Goal: Task Accomplishment & Management: Manage account settings

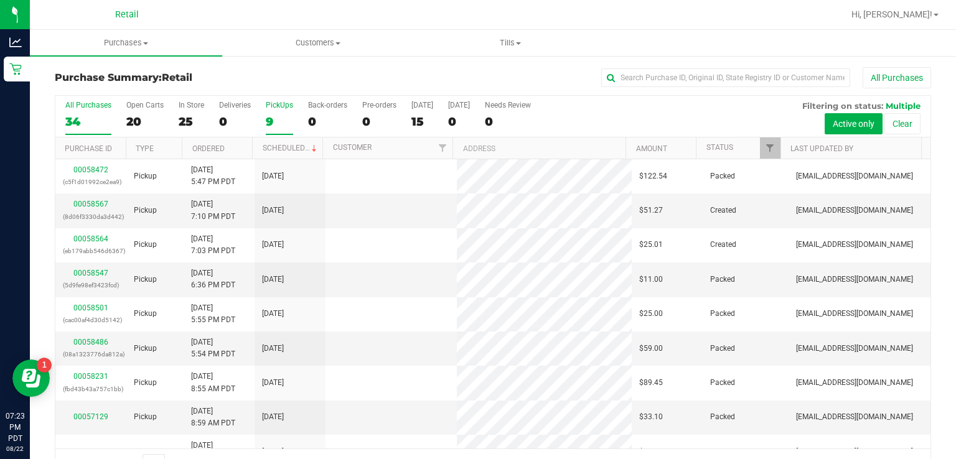
click at [268, 121] on div "9" at bounding box center [279, 121] width 27 height 14
click at [0, 0] on input "PickUps 9" at bounding box center [0, 0] width 0 height 0
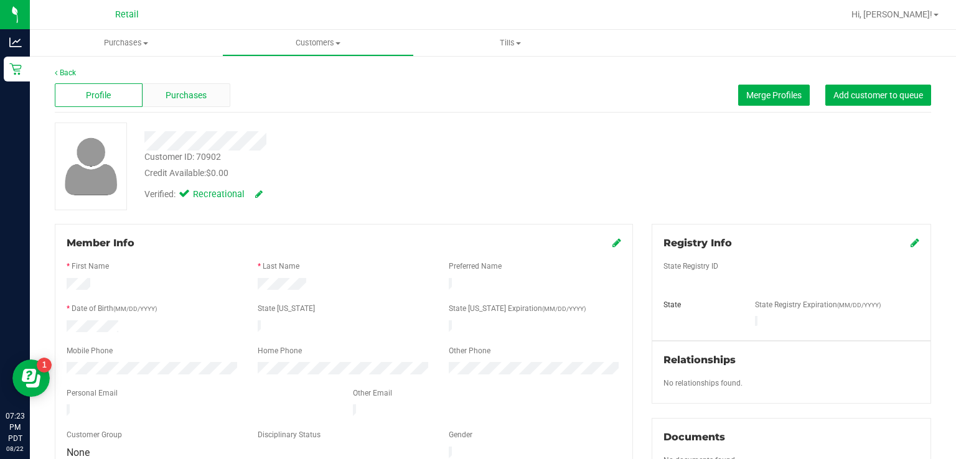
click at [182, 91] on span "Purchases" at bounding box center [186, 95] width 41 height 13
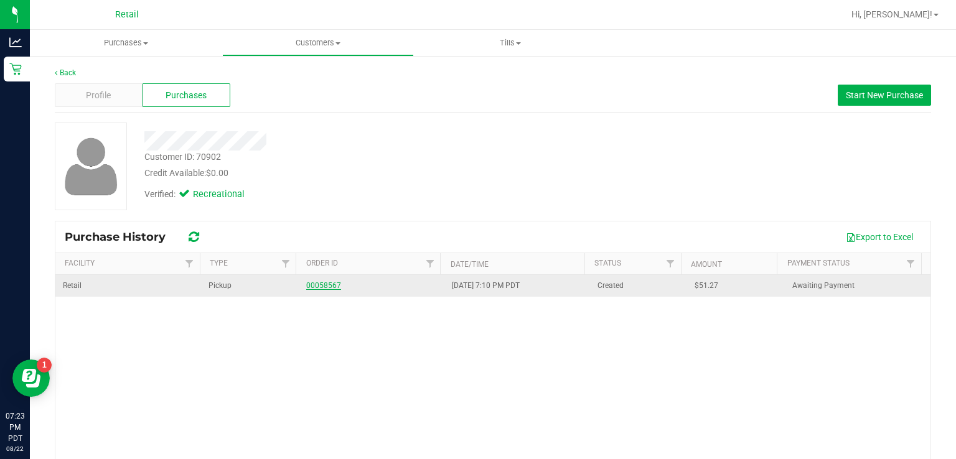
click at [324, 285] on link "00058567" at bounding box center [323, 285] width 35 height 9
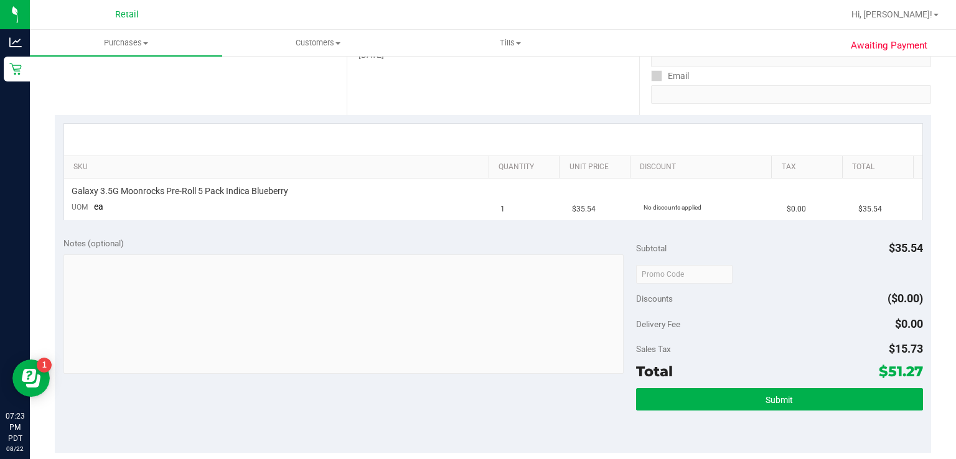
scroll to position [297, 0]
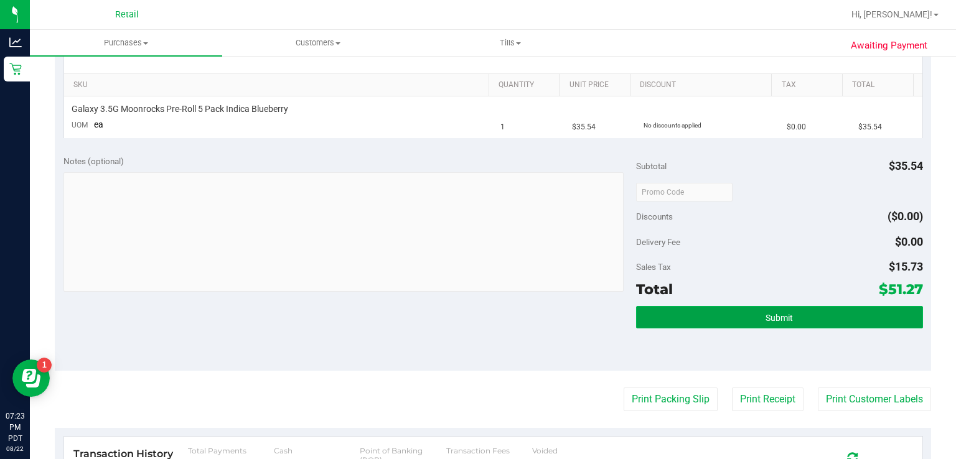
click at [724, 309] on button "Submit" at bounding box center [779, 317] width 286 height 22
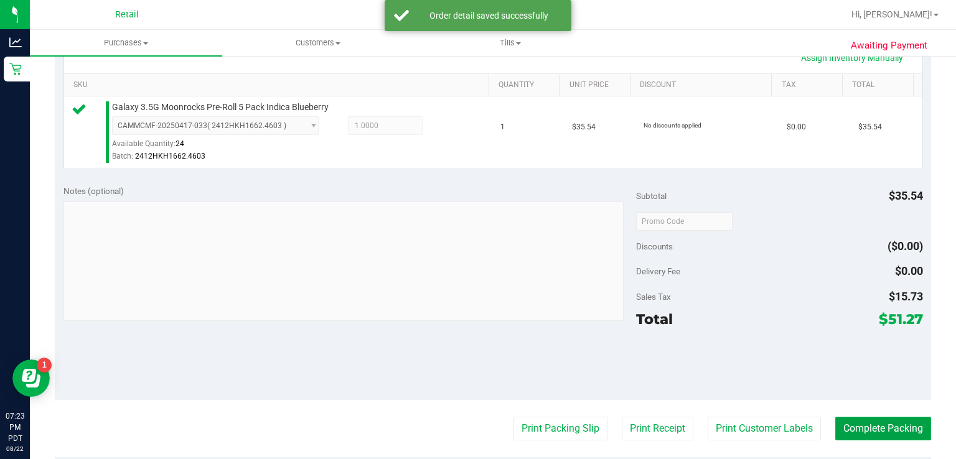
click at [874, 429] on button "Complete Packing" at bounding box center [883, 429] width 96 height 24
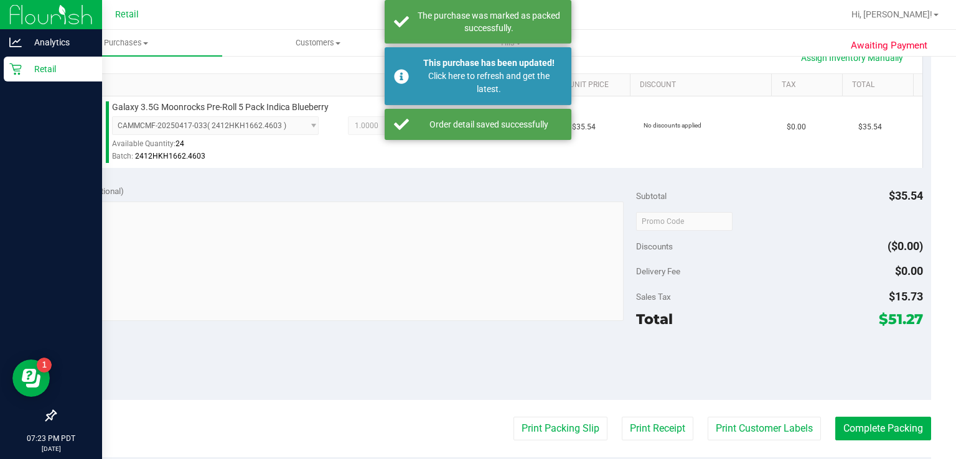
click at [26, 77] on div "Retail" at bounding box center [53, 69] width 98 height 25
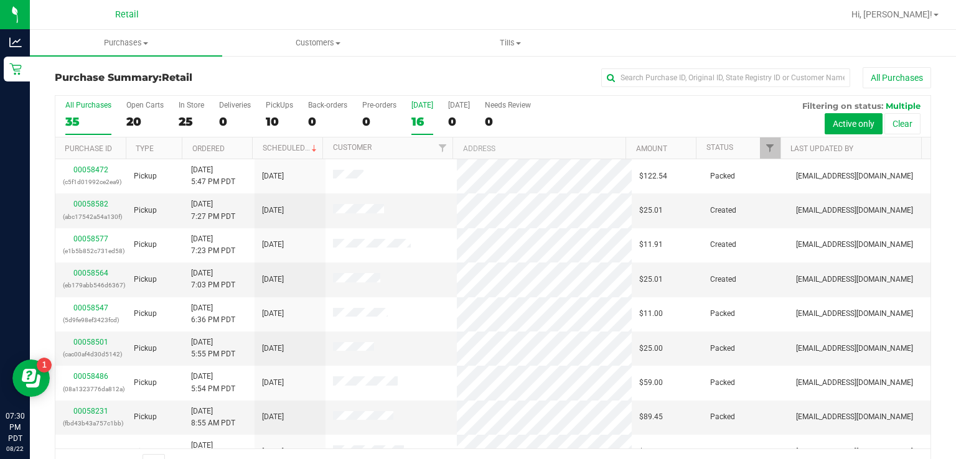
click at [427, 116] on div "16" at bounding box center [422, 121] width 22 height 14
click at [0, 0] on input "[DATE] 16" at bounding box center [0, 0] width 0 height 0
click at [720, 136] on div "All Purchases 35 Open Carts 21 In Store 25 Deliveries 0 PickUps 10 Back-orders …" at bounding box center [492, 117] width 875 height 42
click at [267, 121] on div "10" at bounding box center [279, 121] width 27 height 14
click at [0, 0] on input "PickUps 10" at bounding box center [0, 0] width 0 height 0
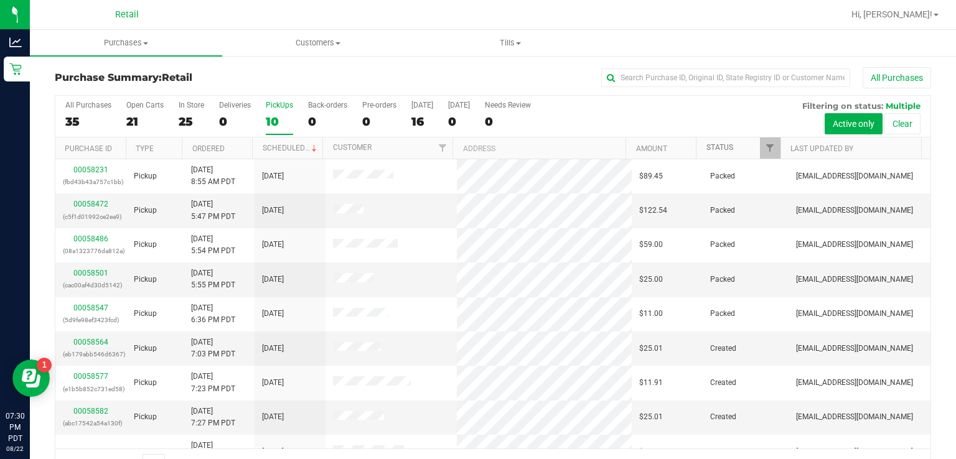
click at [711, 146] on link "Status" at bounding box center [719, 147] width 27 height 9
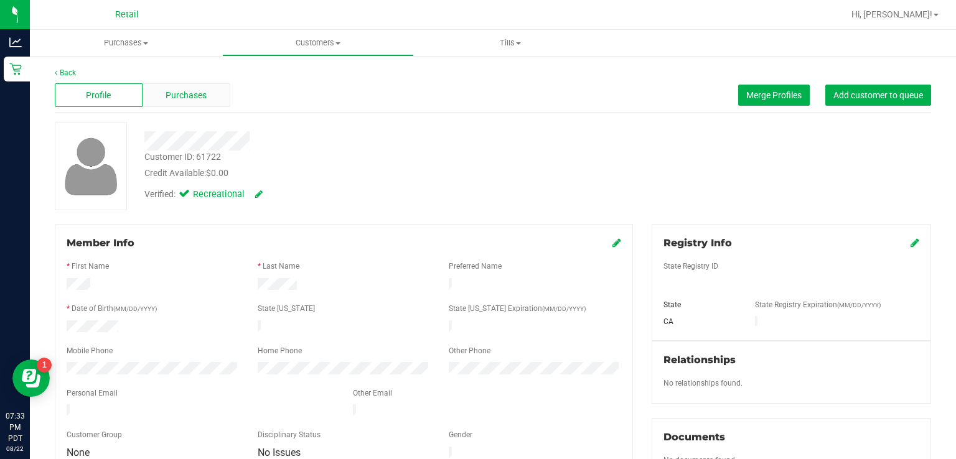
click at [192, 103] on div "Purchases" at bounding box center [186, 95] width 88 height 24
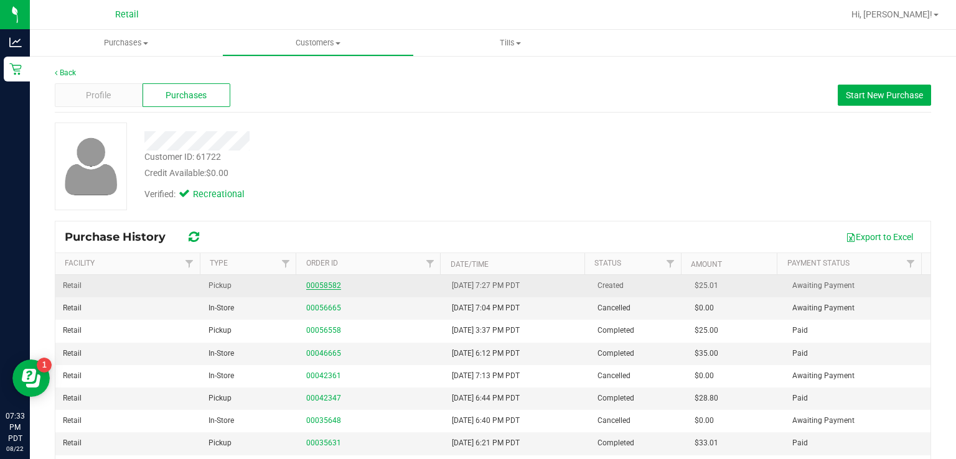
click at [318, 283] on link "00058582" at bounding box center [323, 285] width 35 height 9
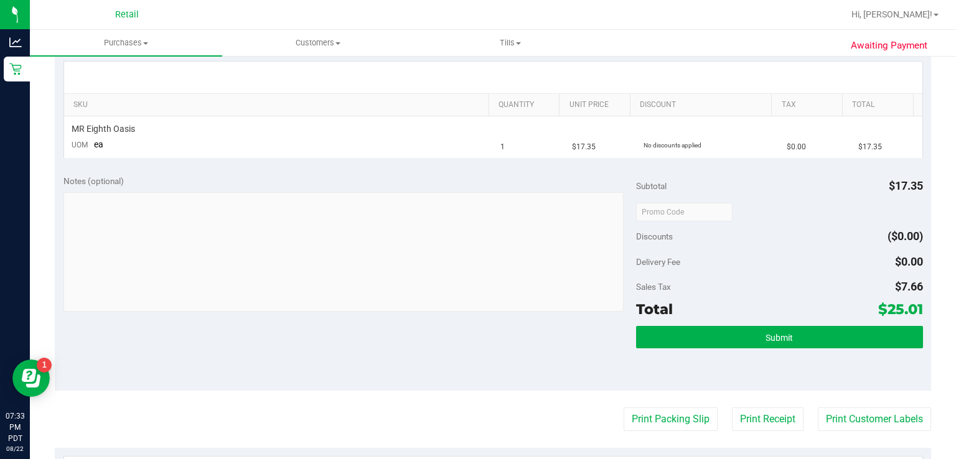
scroll to position [278, 0]
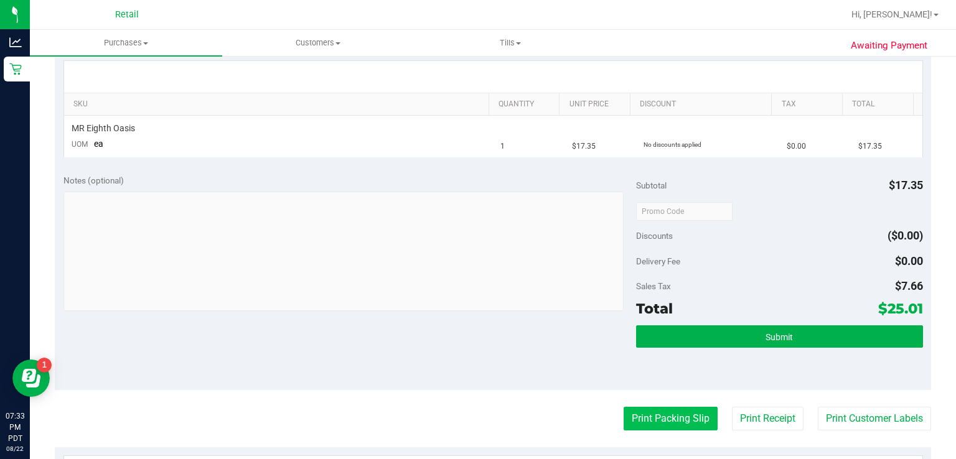
click at [667, 411] on button "Print Packing Slip" at bounding box center [670, 419] width 94 height 24
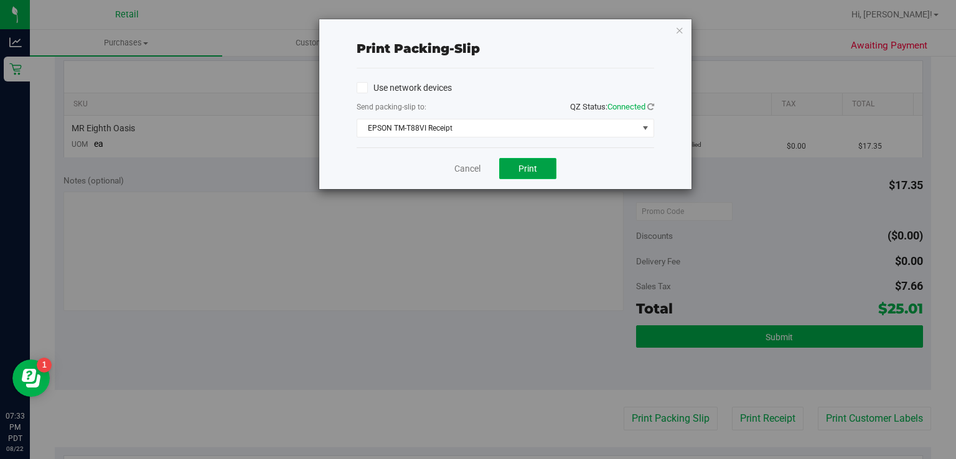
click at [536, 174] on button "Print" at bounding box center [527, 168] width 57 height 21
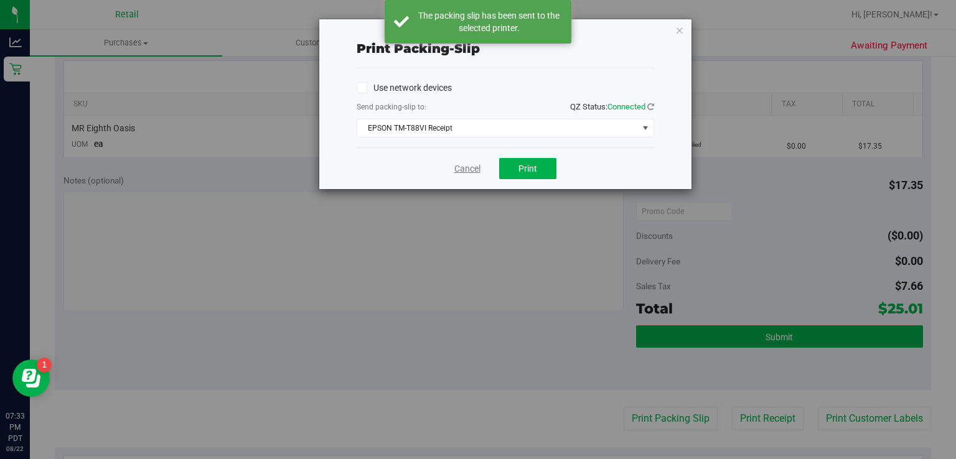
click at [465, 169] on link "Cancel" at bounding box center [467, 168] width 26 height 13
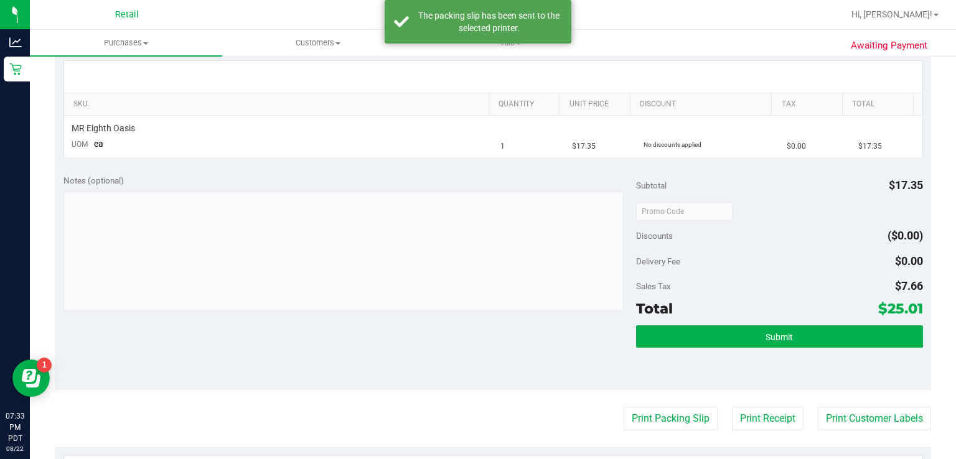
click at [696, 361] on div "Submit" at bounding box center [779, 353] width 286 height 56
click at [765, 341] on span "Submit" at bounding box center [778, 337] width 27 height 10
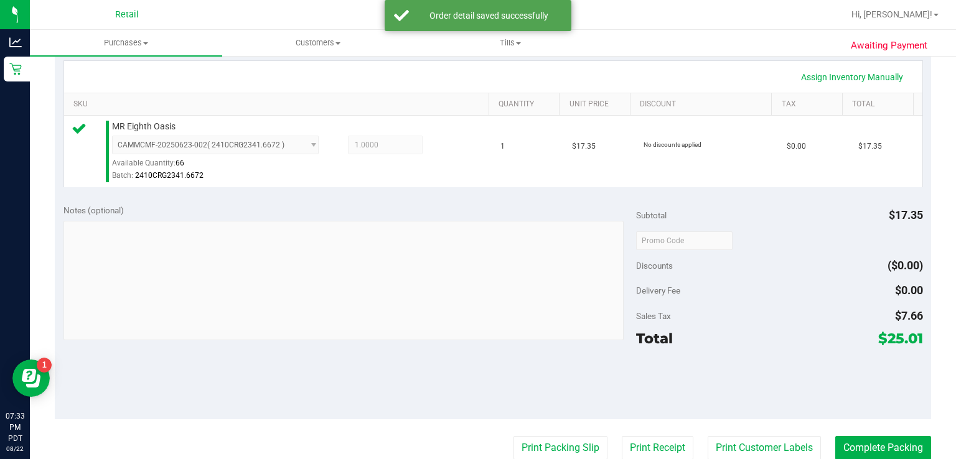
click at [884, 419] on purchase-details "Back Edit Purchase Cancel Purchase View Profile # 00058582 Med | Rec Submitted …" at bounding box center [493, 241] width 876 height 905
click at [844, 436] on button "Complete Packing" at bounding box center [883, 448] width 96 height 24
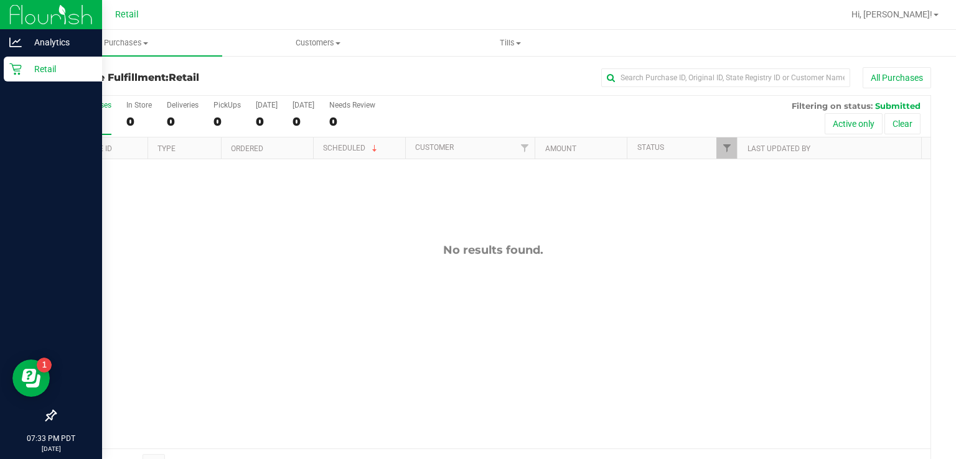
click at [25, 80] on div "Retail" at bounding box center [53, 69] width 98 height 25
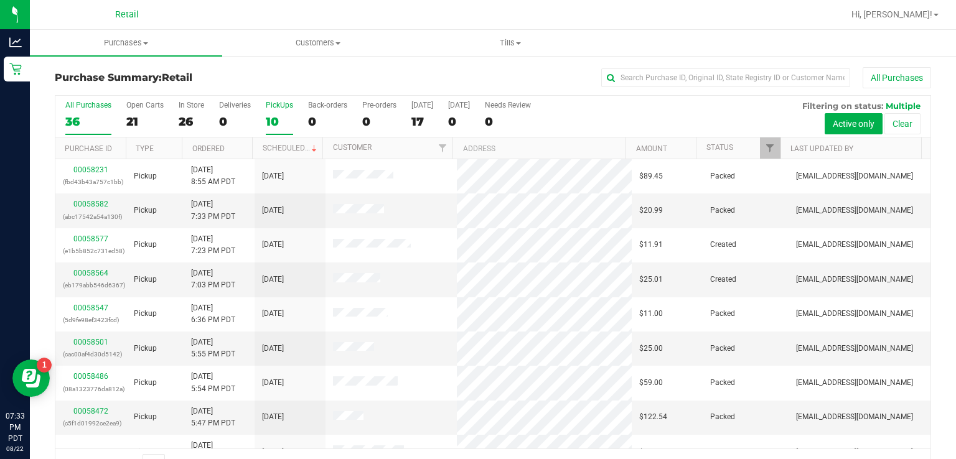
click at [279, 118] on div "10" at bounding box center [279, 121] width 27 height 14
click at [0, 0] on input "PickUps 10" at bounding box center [0, 0] width 0 height 0
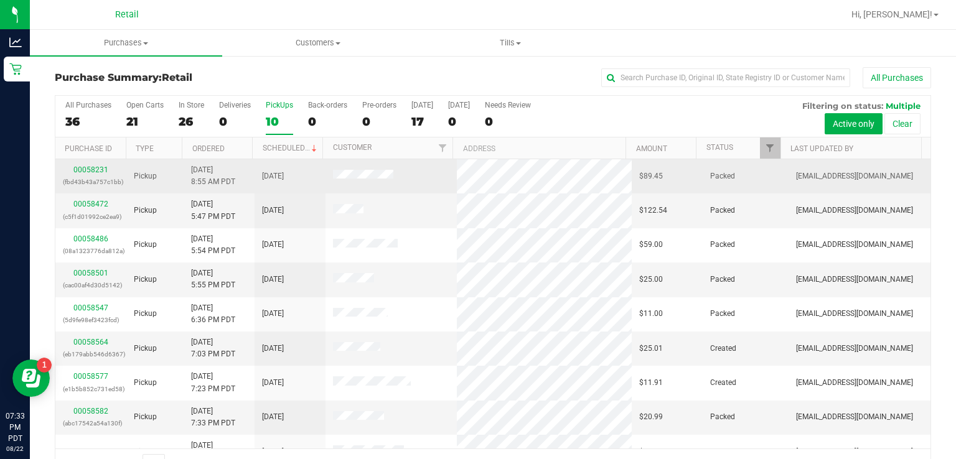
click at [719, 161] on td "Packed" at bounding box center [744, 176] width 85 height 34
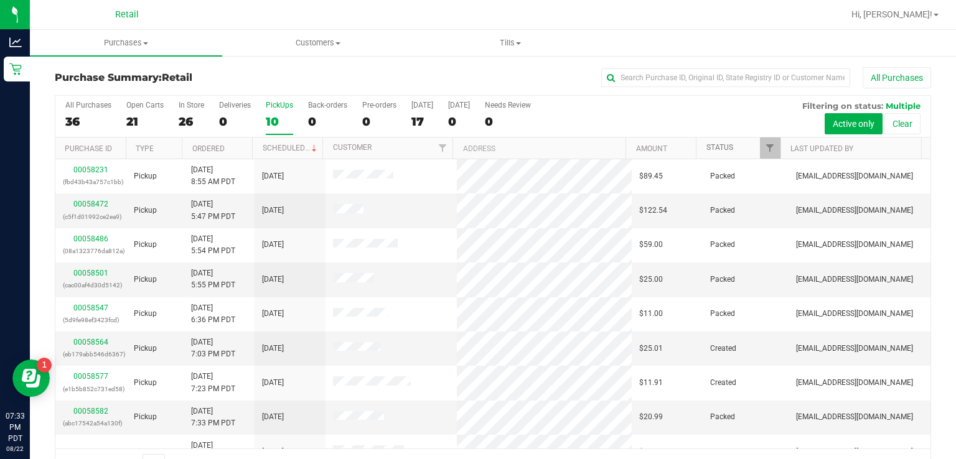
click at [717, 149] on link "Status" at bounding box center [719, 147] width 27 height 9
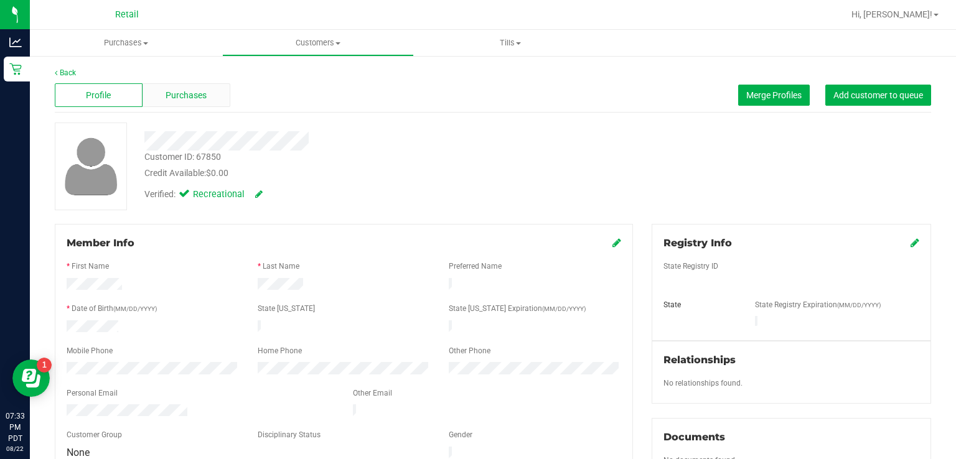
click at [185, 96] on span "Purchases" at bounding box center [186, 95] width 41 height 13
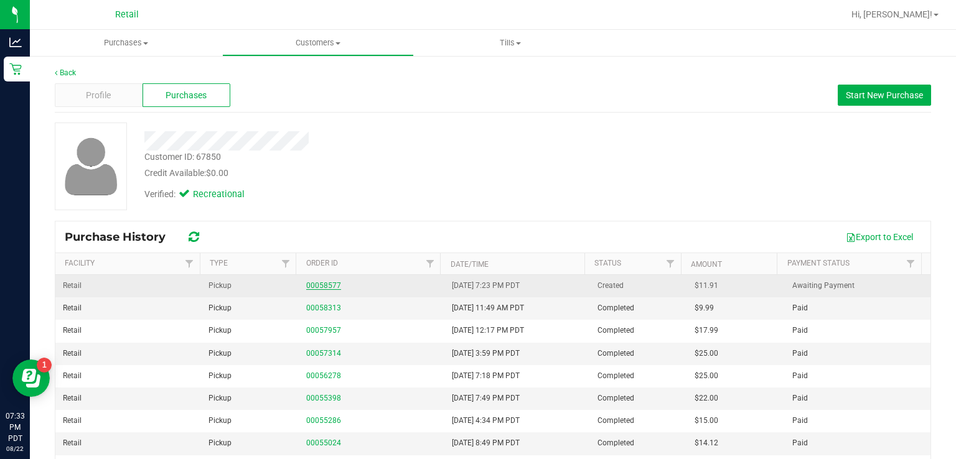
click at [324, 283] on link "00058577" at bounding box center [323, 285] width 35 height 9
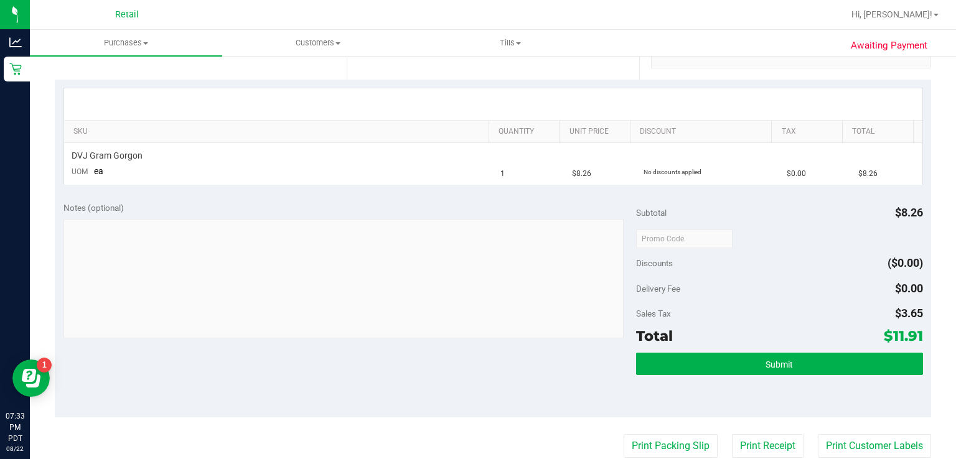
scroll to position [258, 0]
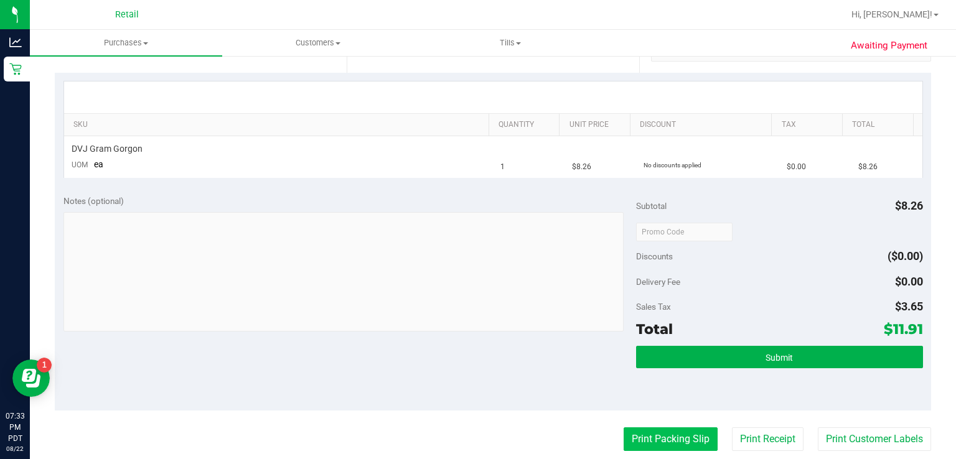
click at [642, 429] on button "Print Packing Slip" at bounding box center [670, 439] width 94 height 24
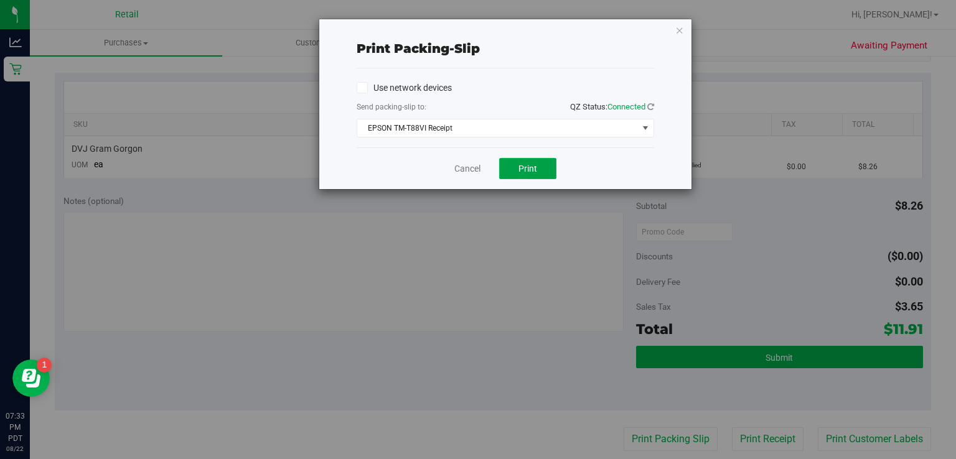
click at [542, 177] on button "Print" at bounding box center [527, 168] width 57 height 21
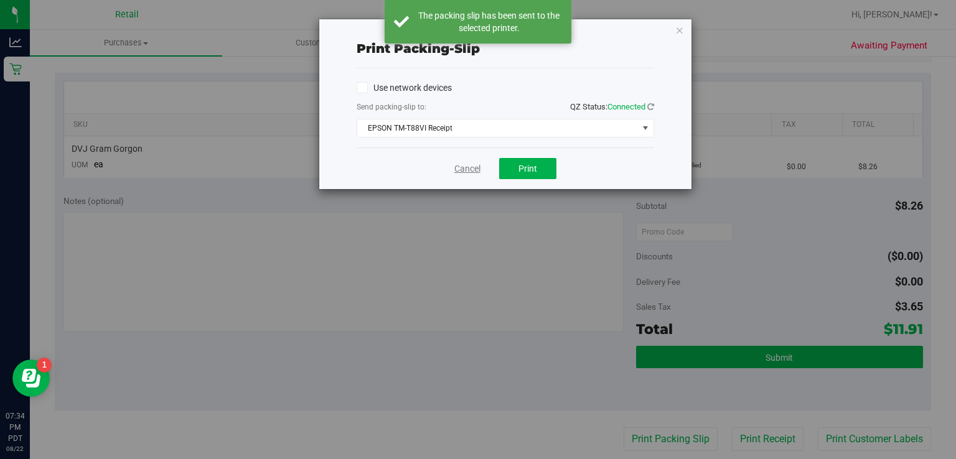
click at [456, 173] on link "Cancel" at bounding box center [467, 168] width 26 height 13
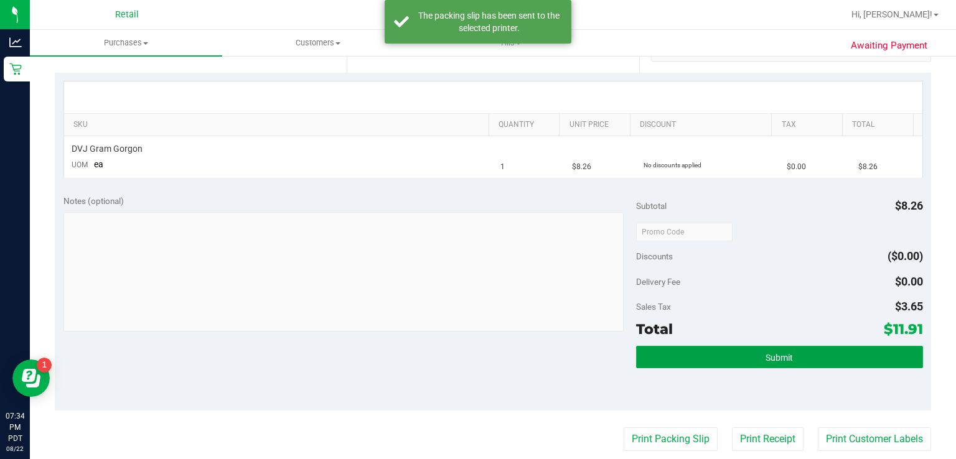
click at [686, 346] on button "Submit" at bounding box center [779, 357] width 286 height 22
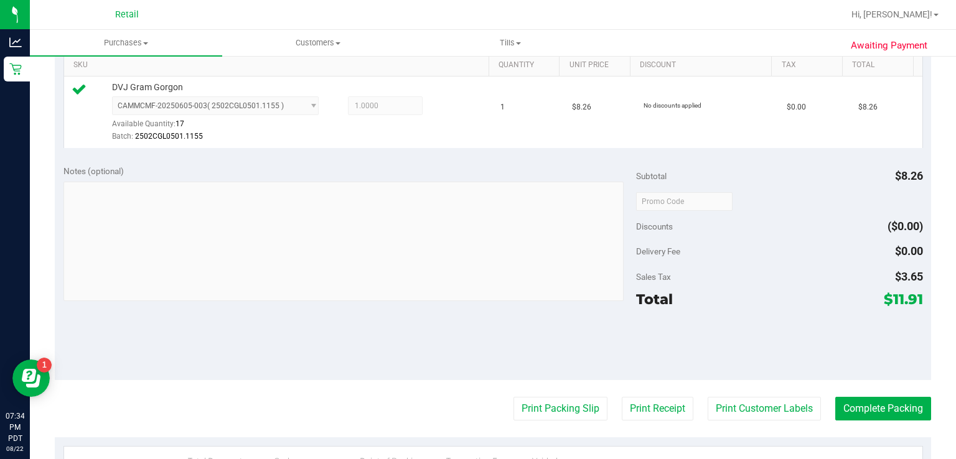
scroll to position [320, 0]
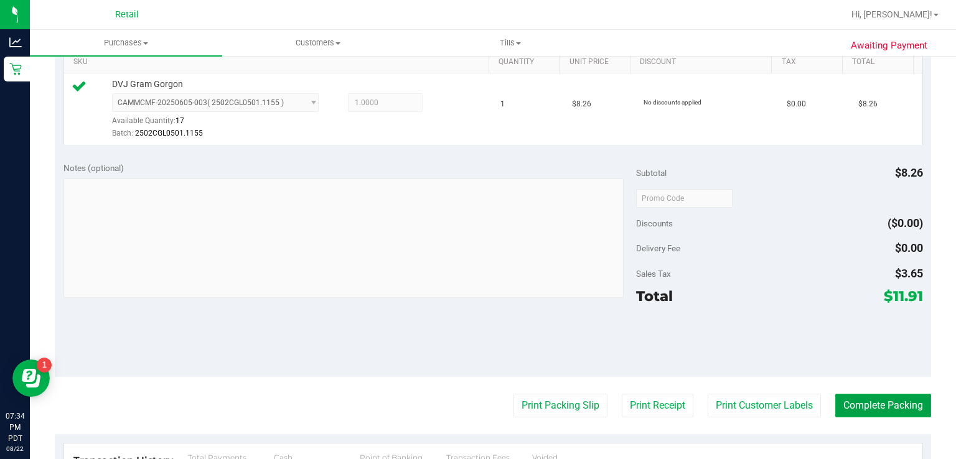
click at [894, 406] on button "Complete Packing" at bounding box center [883, 406] width 96 height 24
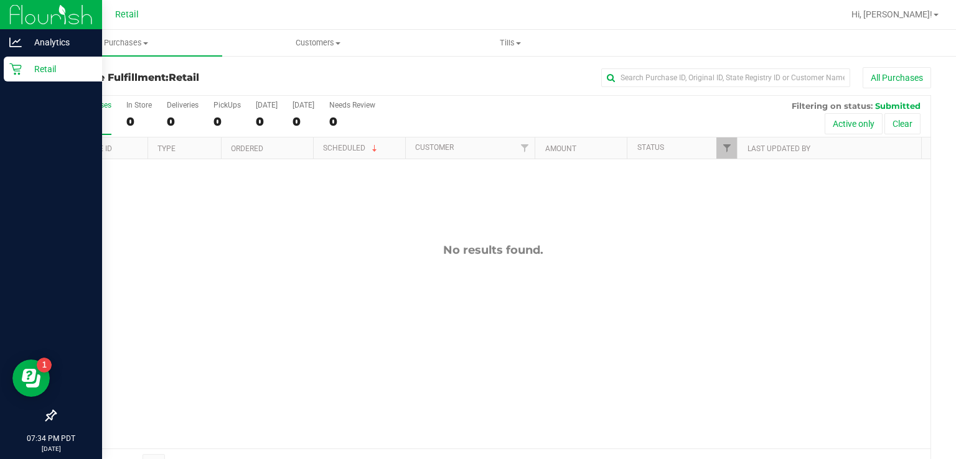
click at [19, 70] on icon at bounding box center [15, 69] width 12 height 12
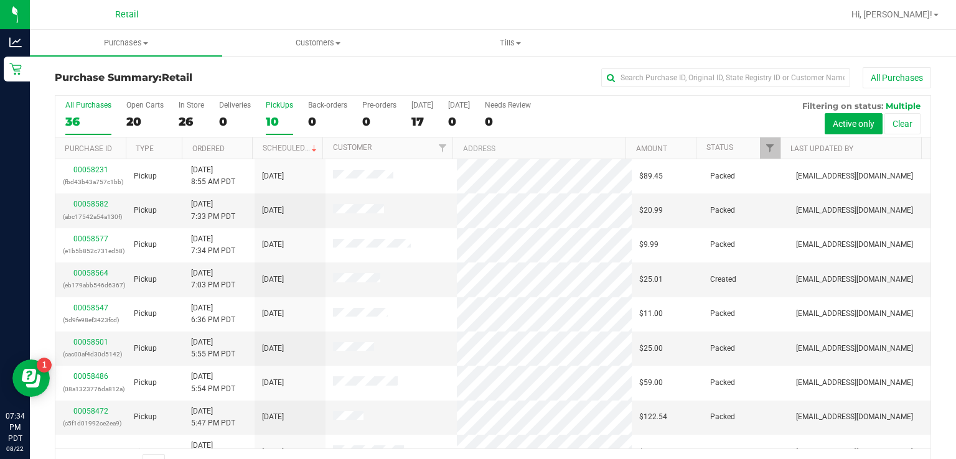
click at [271, 116] on div "10" at bounding box center [279, 121] width 27 height 14
click at [0, 0] on input "PickUps 10" at bounding box center [0, 0] width 0 height 0
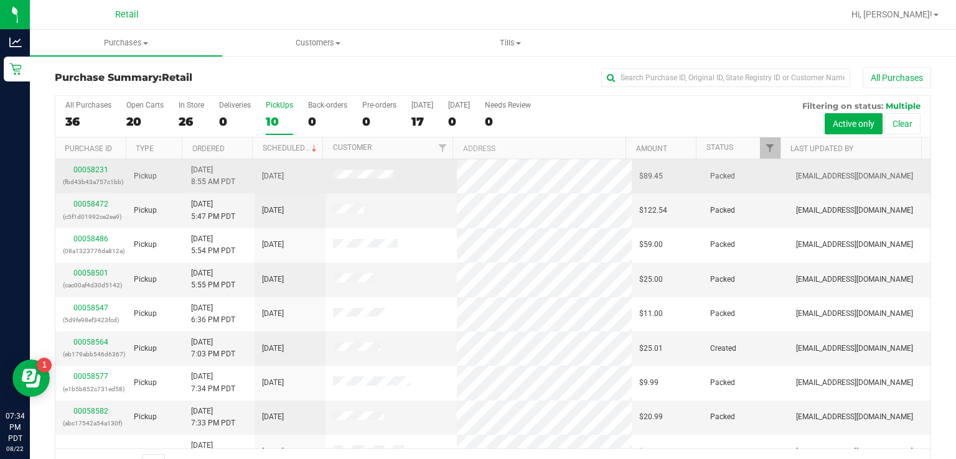
click at [723, 159] on td "Packed" at bounding box center [744, 176] width 85 height 34
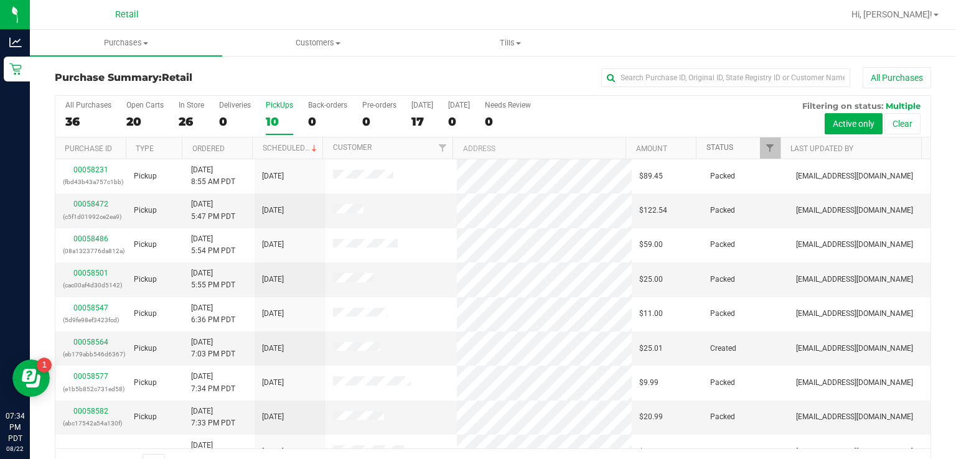
click at [719, 146] on link "Status" at bounding box center [719, 147] width 27 height 9
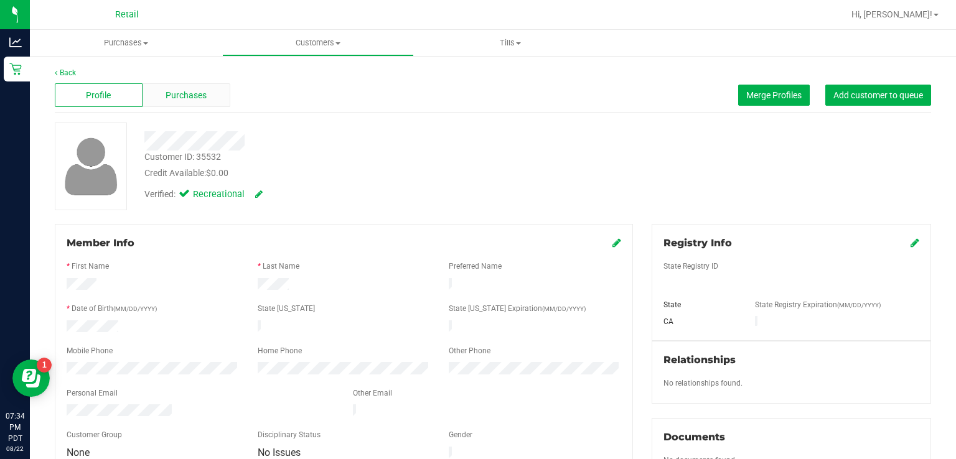
click at [192, 95] on span "Purchases" at bounding box center [186, 95] width 41 height 13
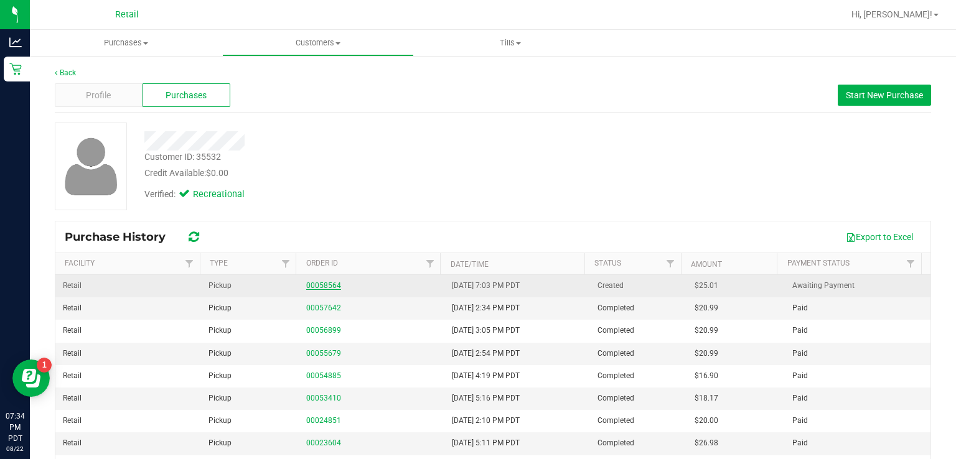
click at [322, 284] on link "00058564" at bounding box center [323, 285] width 35 height 9
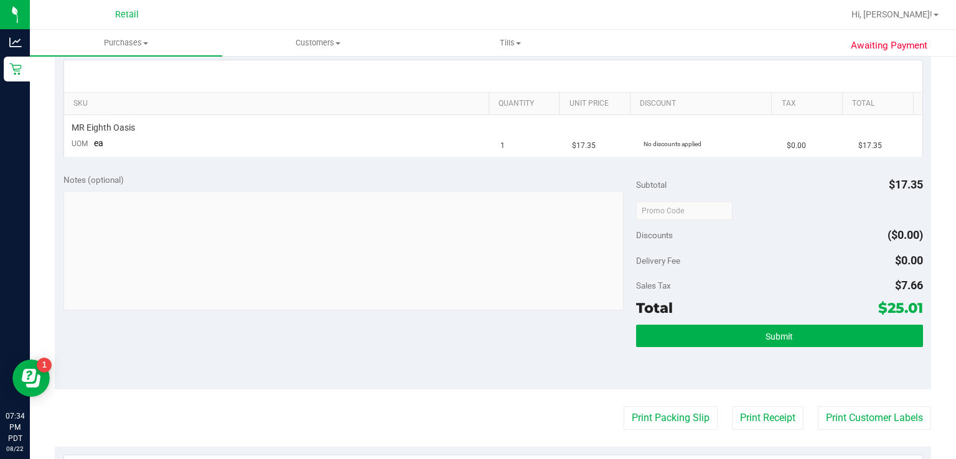
scroll to position [282, 0]
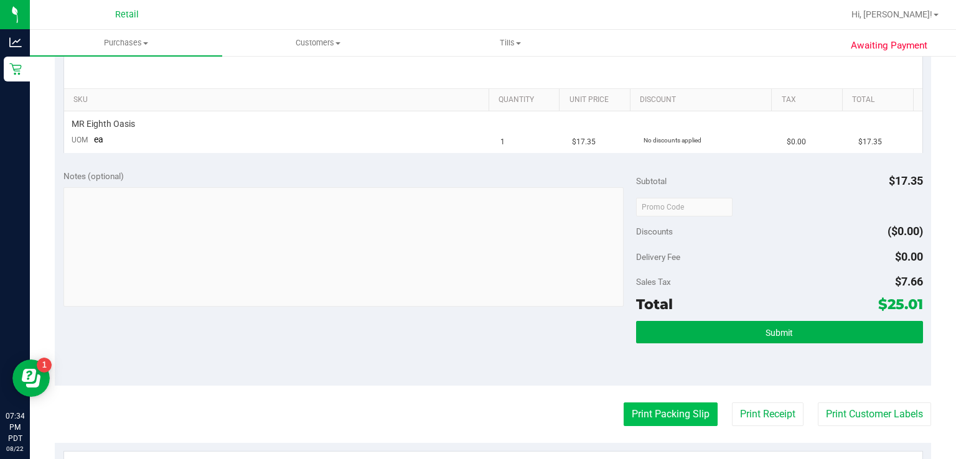
click at [660, 416] on button "Print Packing Slip" at bounding box center [670, 415] width 94 height 24
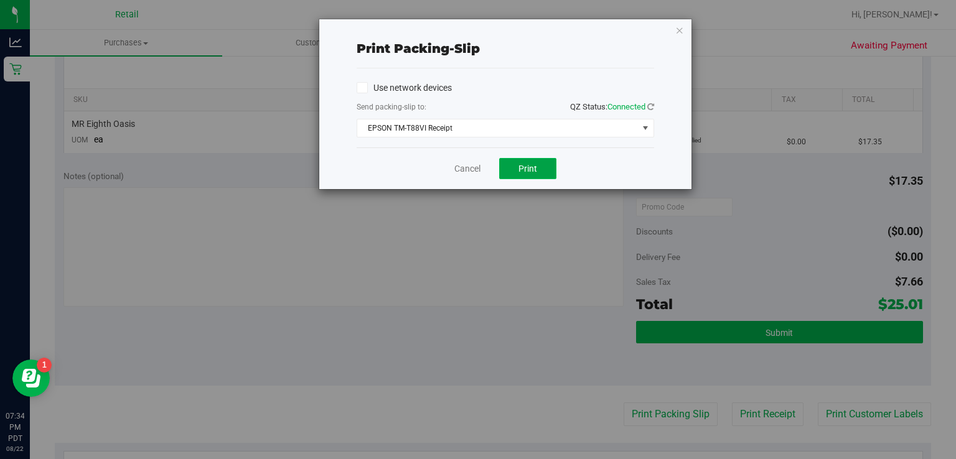
click at [528, 174] on button "Print" at bounding box center [527, 168] width 57 height 21
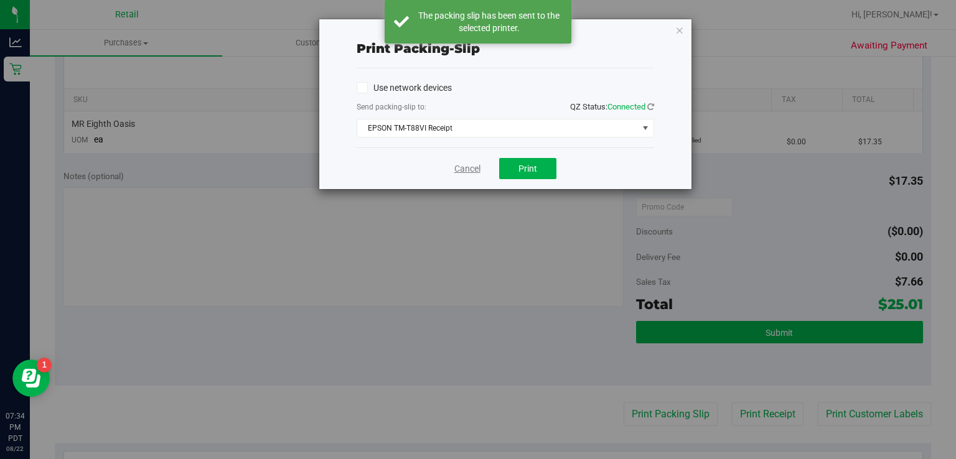
click at [463, 172] on link "Cancel" at bounding box center [467, 168] width 26 height 13
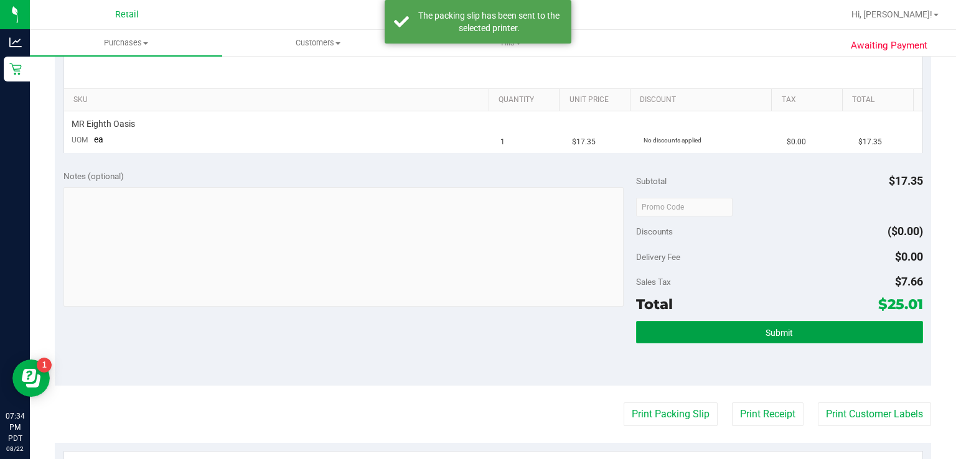
click at [751, 338] on button "Submit" at bounding box center [779, 332] width 286 height 22
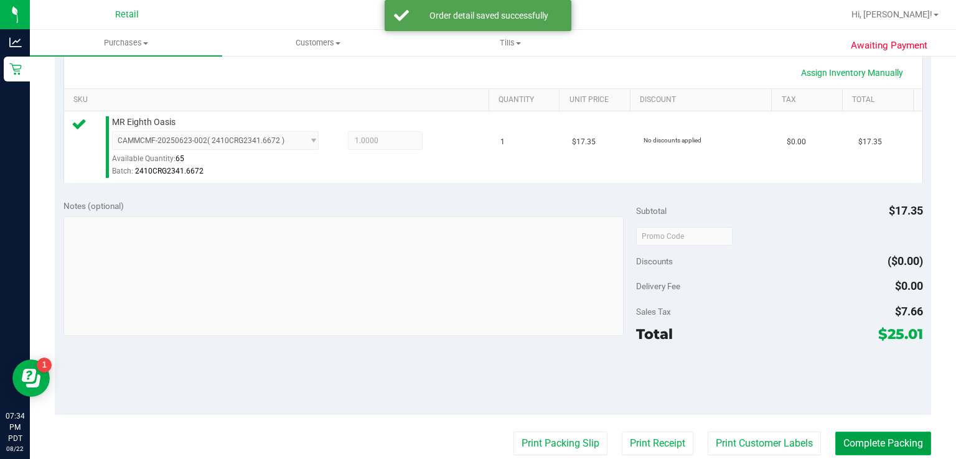
click at [867, 436] on button "Complete Packing" at bounding box center [883, 444] width 96 height 24
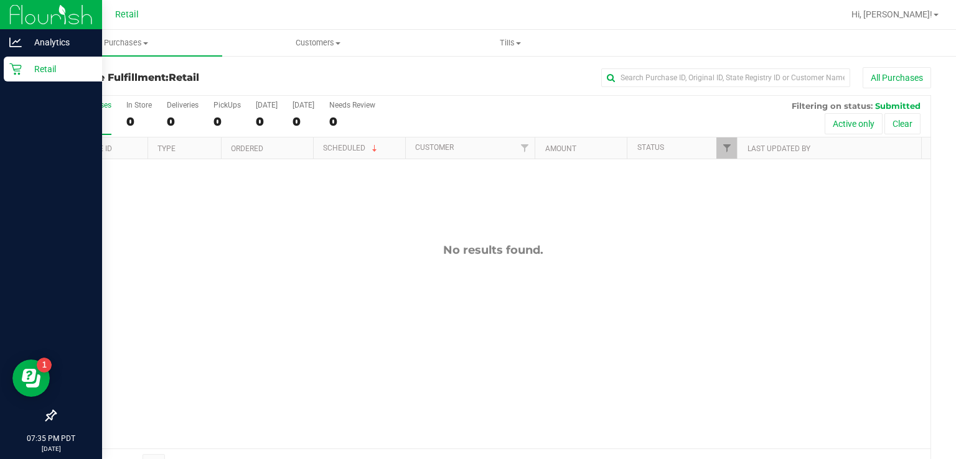
click at [0, 82] on link "Retail" at bounding box center [51, 70] width 102 height 27
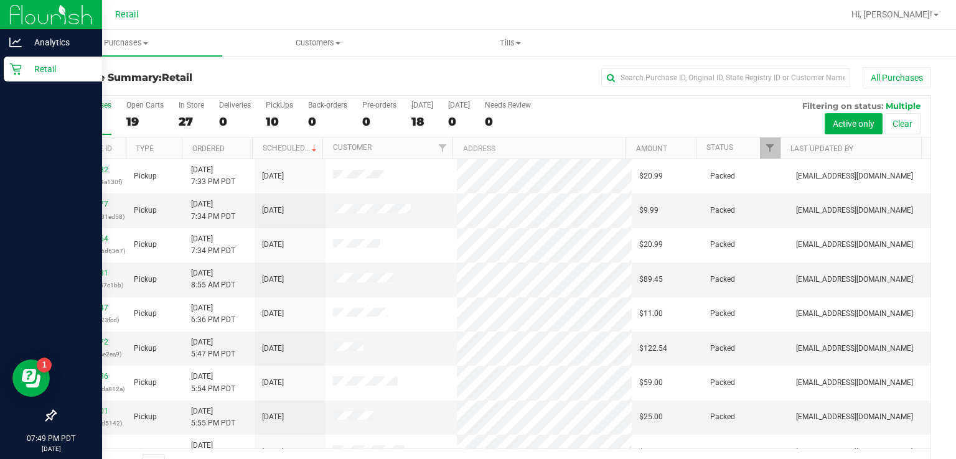
click at [42, 76] on p "Retail" at bounding box center [59, 69] width 75 height 15
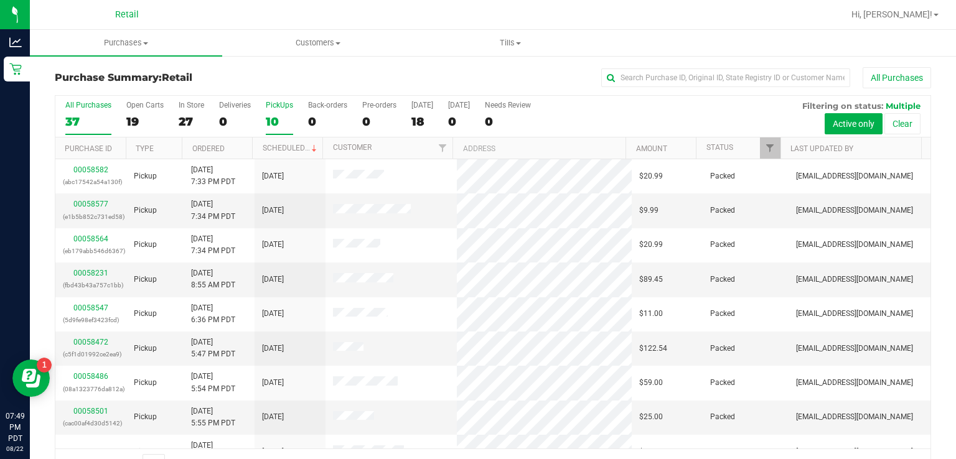
click at [284, 118] on div "10" at bounding box center [279, 121] width 27 height 14
click at [0, 0] on input "PickUps 10" at bounding box center [0, 0] width 0 height 0
click at [723, 134] on div "All Purchases 37 Open Carts 19 In Store 27 Deliveries 0 PickUps 10 Back-orders …" at bounding box center [492, 117] width 875 height 42
click at [696, 132] on div "All Purchases 37 Open Carts 19 In Store 27 Deliveries 0 PickUps 10 Back-orders …" at bounding box center [492, 117] width 875 height 42
click at [719, 147] on link "Status" at bounding box center [719, 147] width 27 height 9
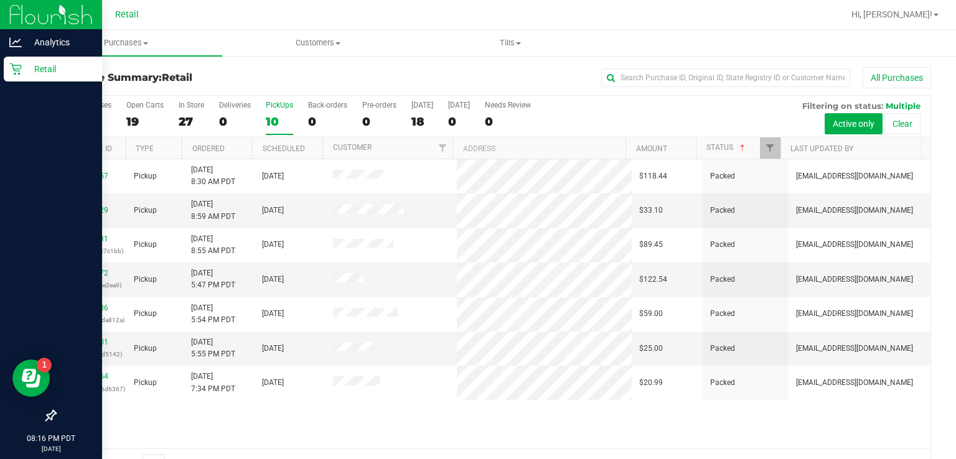
click at [25, 75] on p "Retail" at bounding box center [59, 69] width 75 height 15
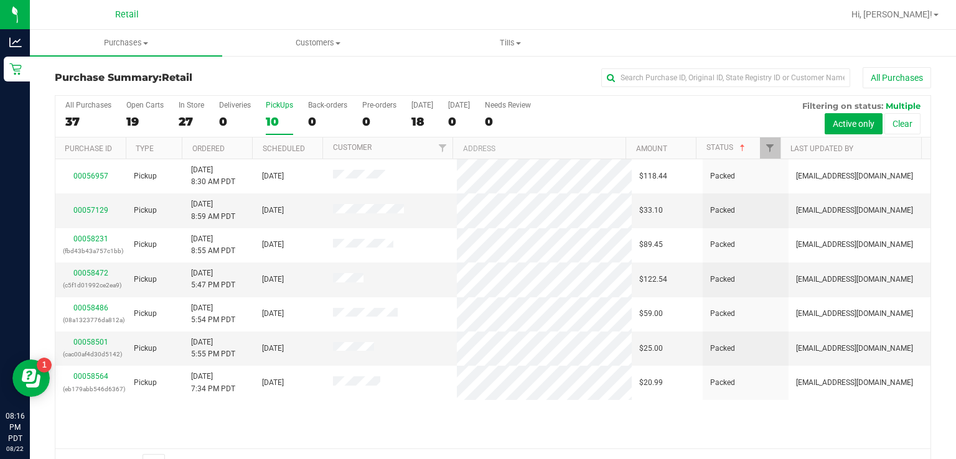
click at [278, 129] on label "PickUps 10" at bounding box center [279, 118] width 27 height 34
click at [0, 0] on input "PickUps 10" at bounding box center [0, 0] width 0 height 0
click at [712, 149] on link "Status" at bounding box center [726, 147] width 41 height 9
